Goal: Task Accomplishment & Management: Complete application form

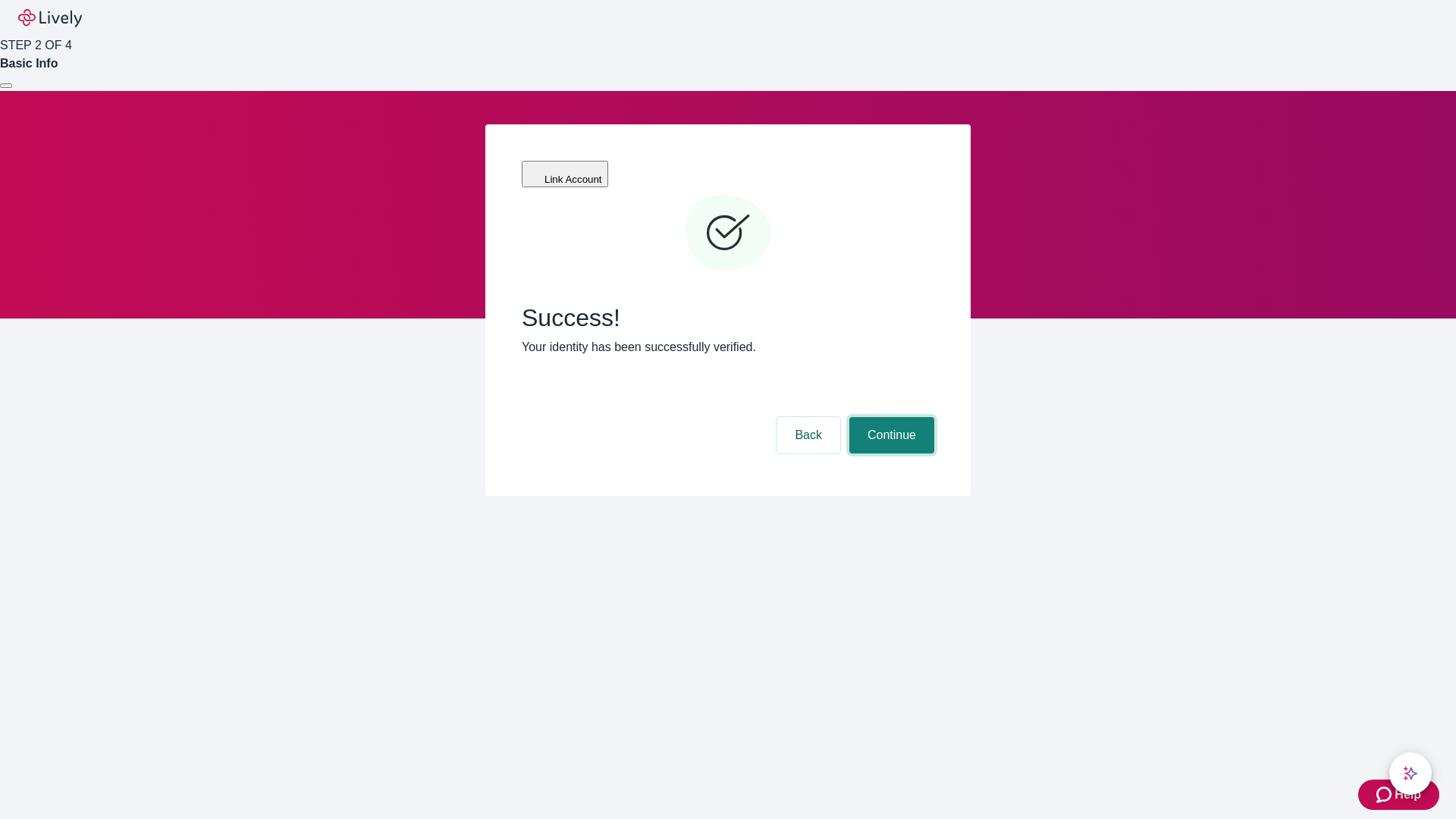
click at [889, 417] on button "Continue" at bounding box center [892, 435] width 85 height 37
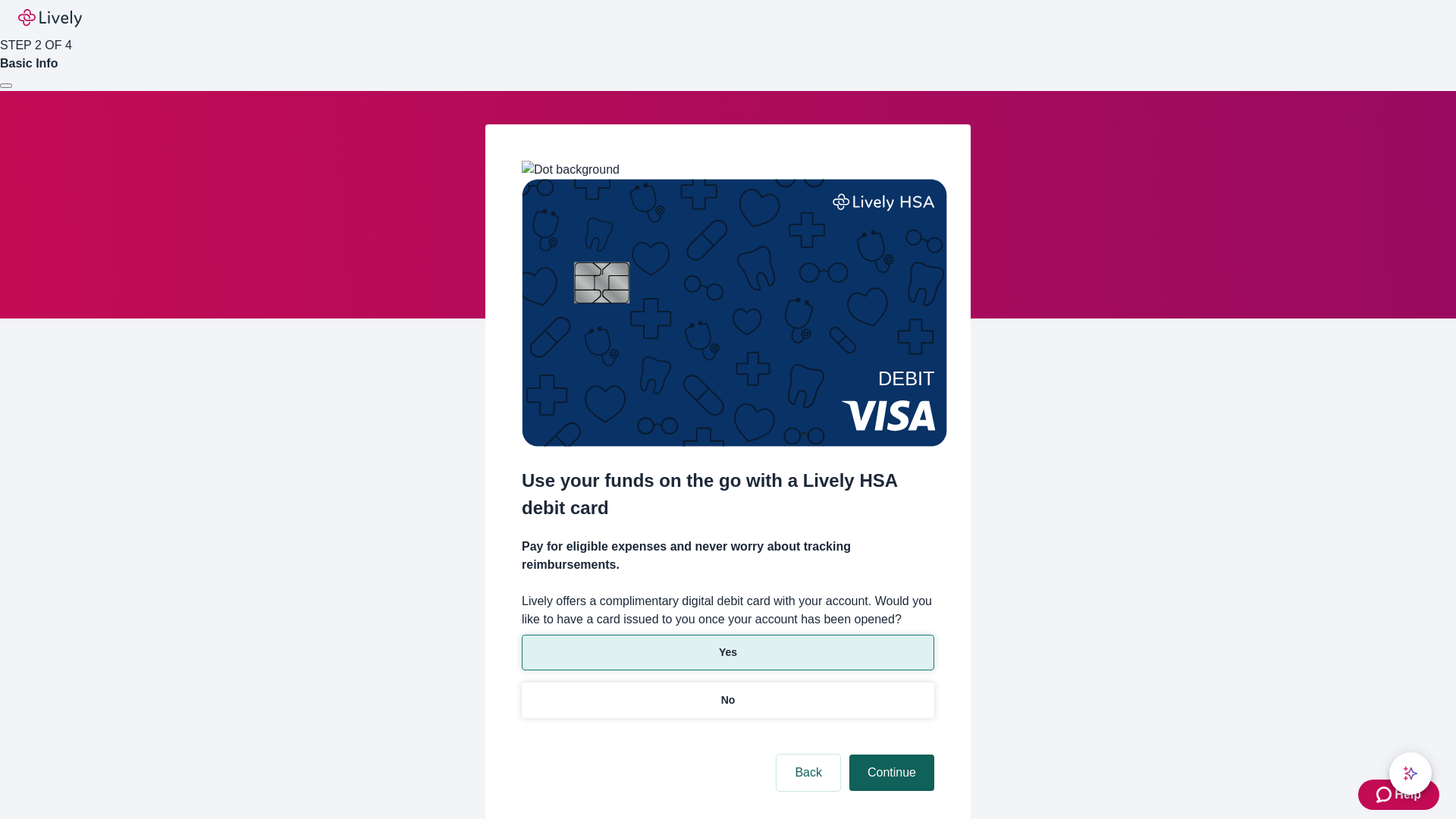
click at [727, 692] on p "No" at bounding box center [729, 700] width 15 height 16
click at [889, 755] on button "Continue" at bounding box center [892, 773] width 85 height 37
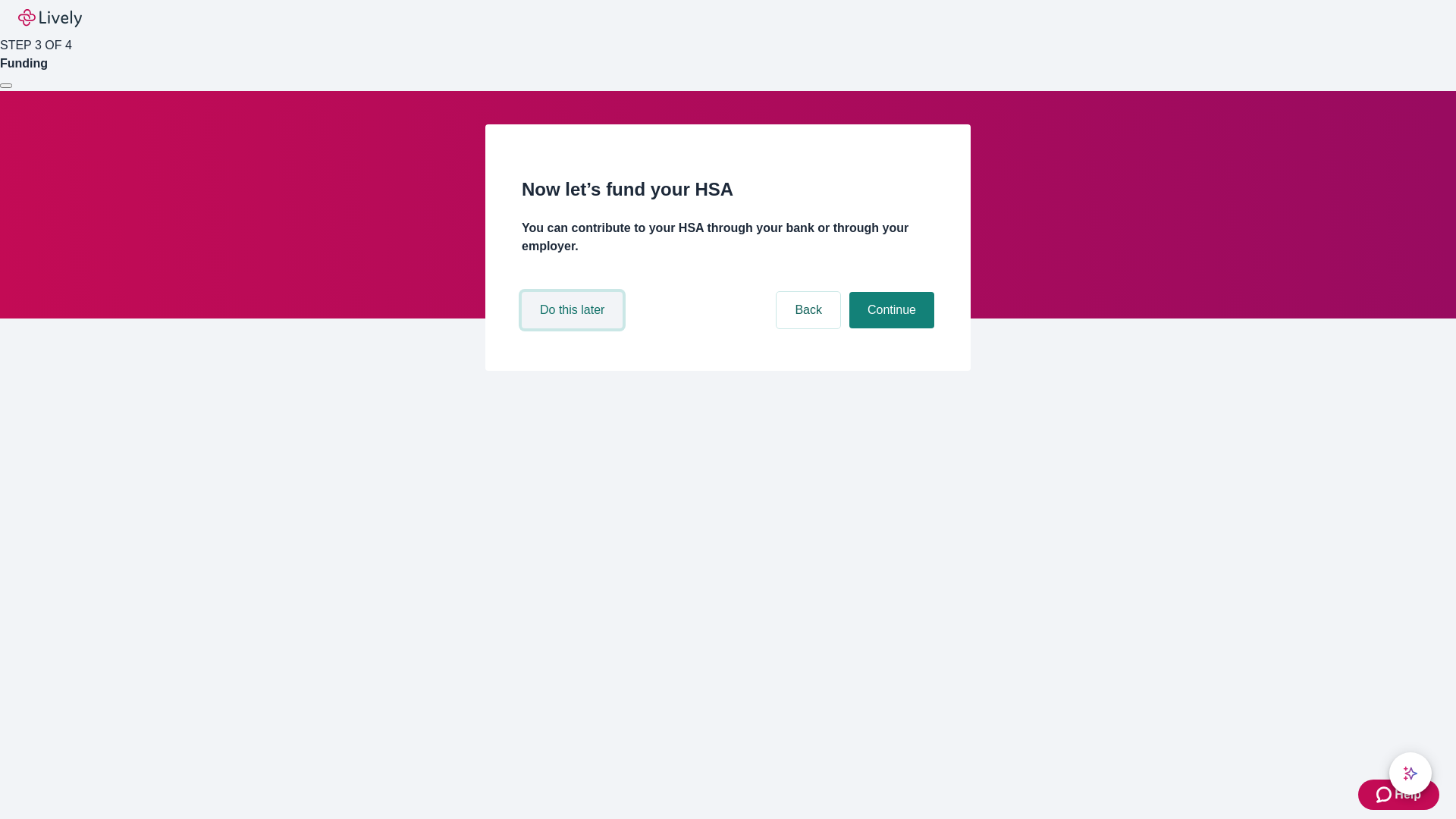
click at [574, 328] on button "Do this later" at bounding box center [572, 310] width 101 height 37
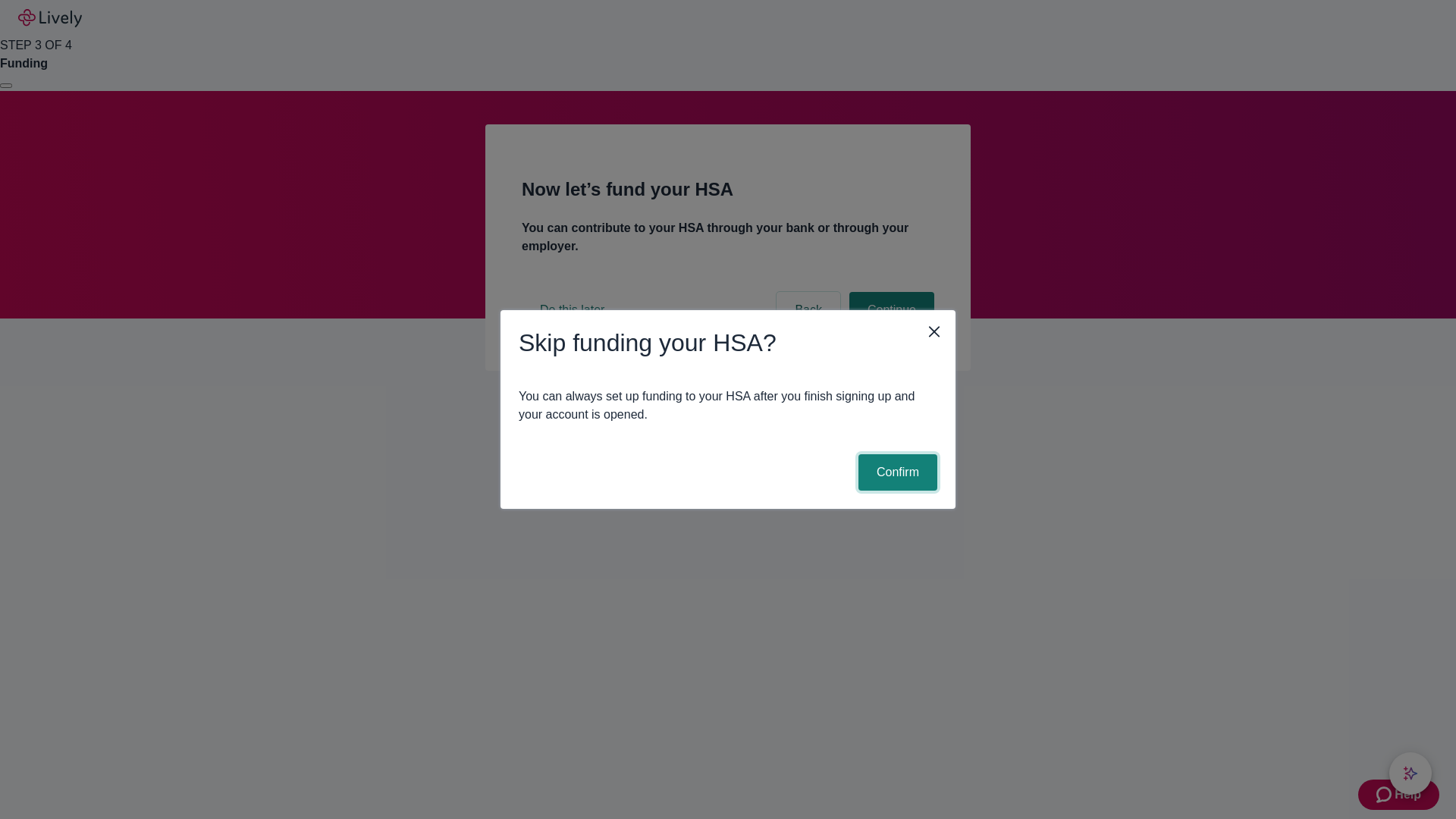
click at [896, 473] on button "Confirm" at bounding box center [898, 472] width 79 height 37
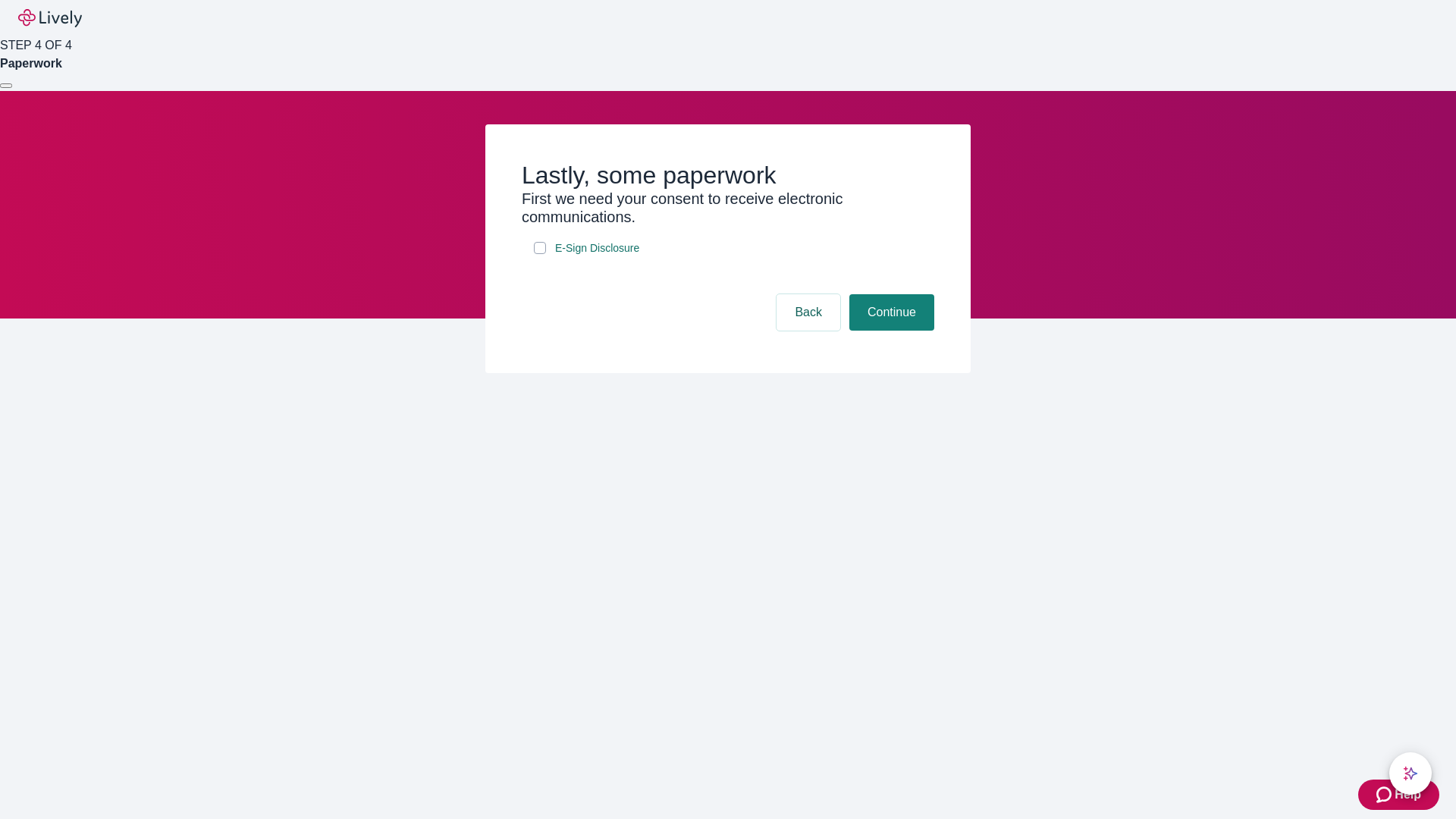
click at [540, 254] on input "E-Sign Disclosure" at bounding box center [540, 248] width 12 height 12
checkbox input "true"
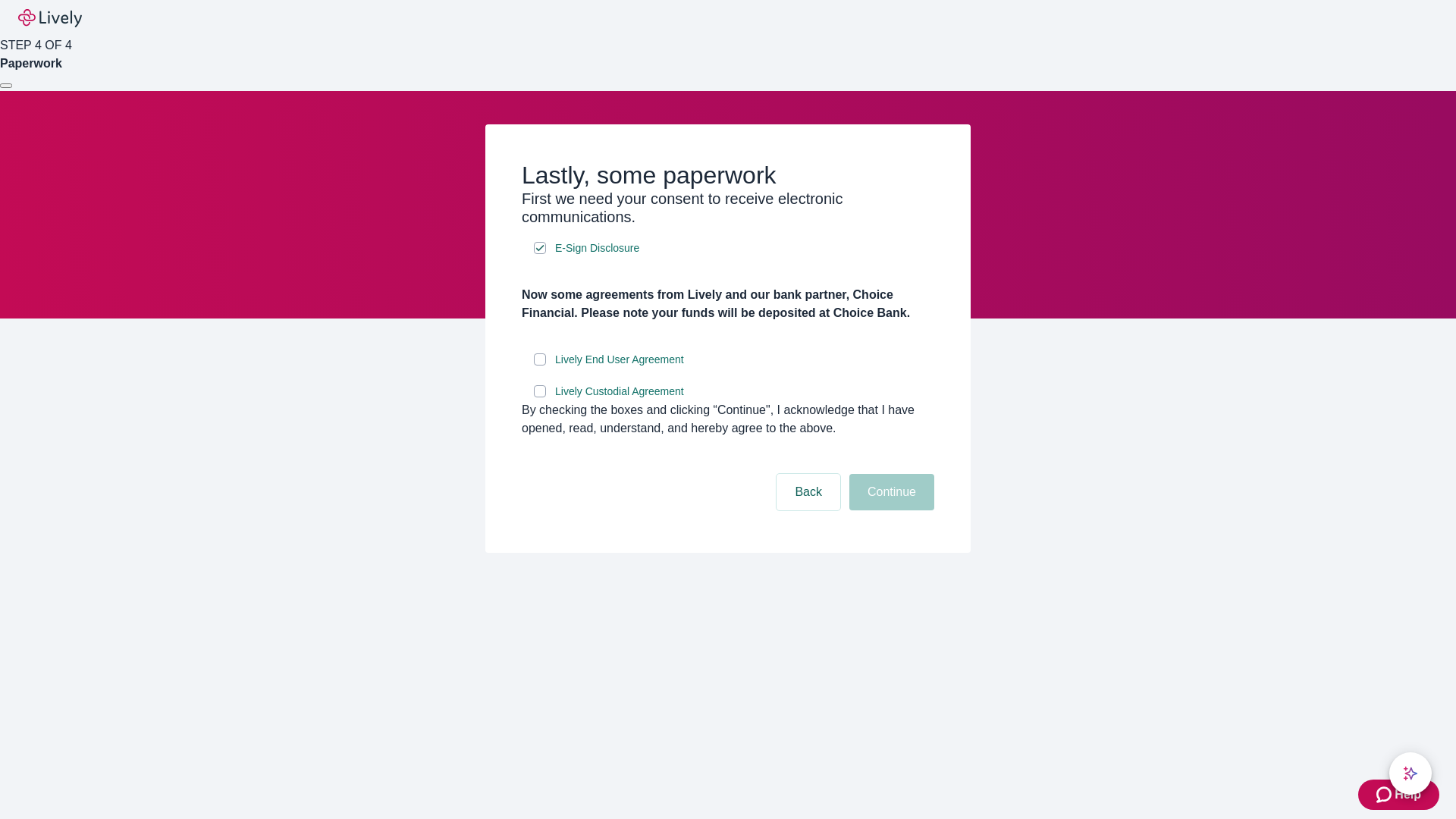
click at [540, 365] on input "Lively End User Agreement" at bounding box center [540, 359] width 12 height 12
checkbox input "true"
click at [540, 397] on input "Lively Custodial Agreement" at bounding box center [540, 391] width 12 height 12
checkbox input "true"
click at [889, 510] on button "Continue" at bounding box center [892, 491] width 85 height 37
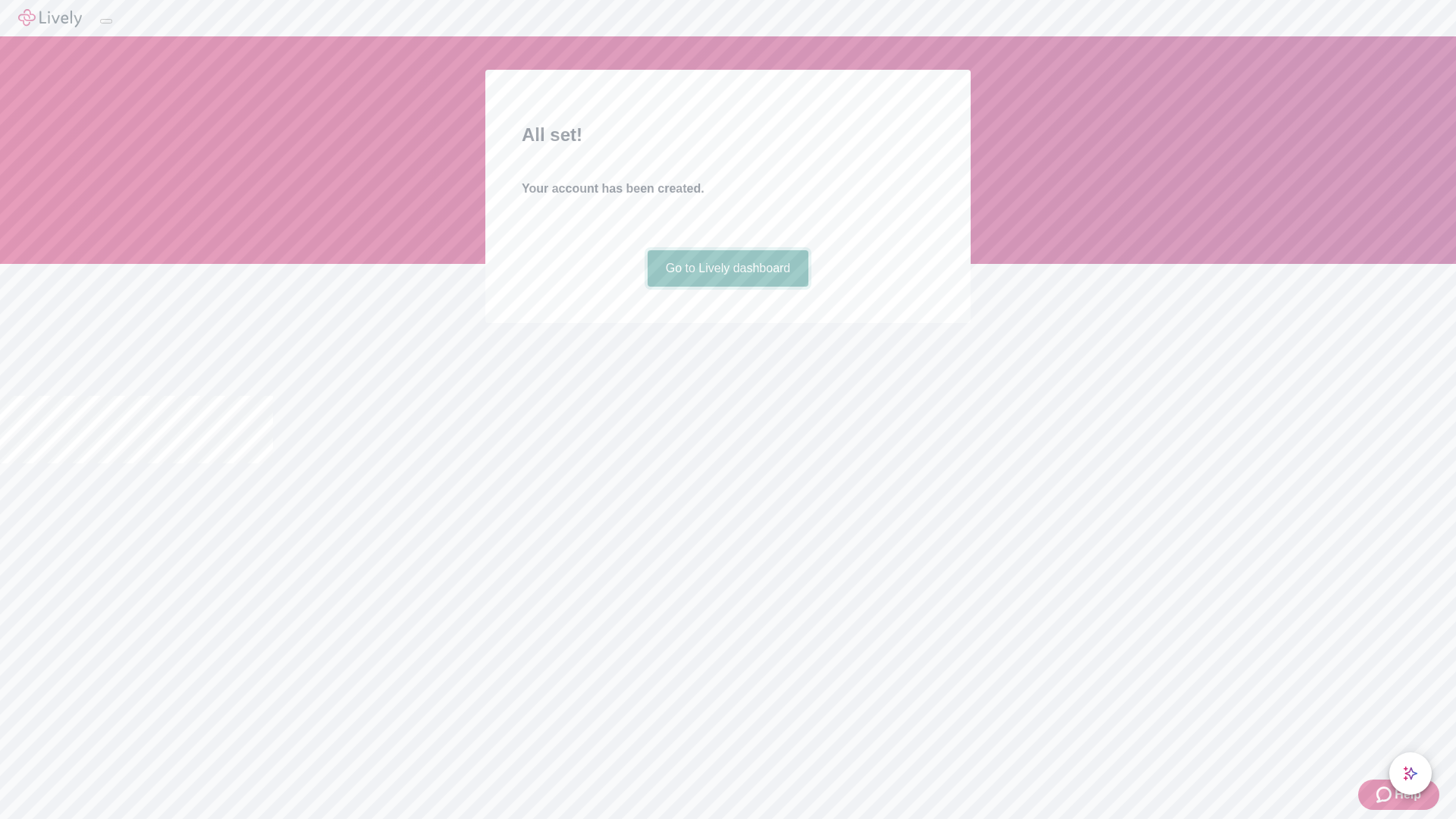
click at [727, 287] on link "Go to Lively dashboard" at bounding box center [728, 268] width 161 height 37
